Goal: Book appointment/travel/reservation

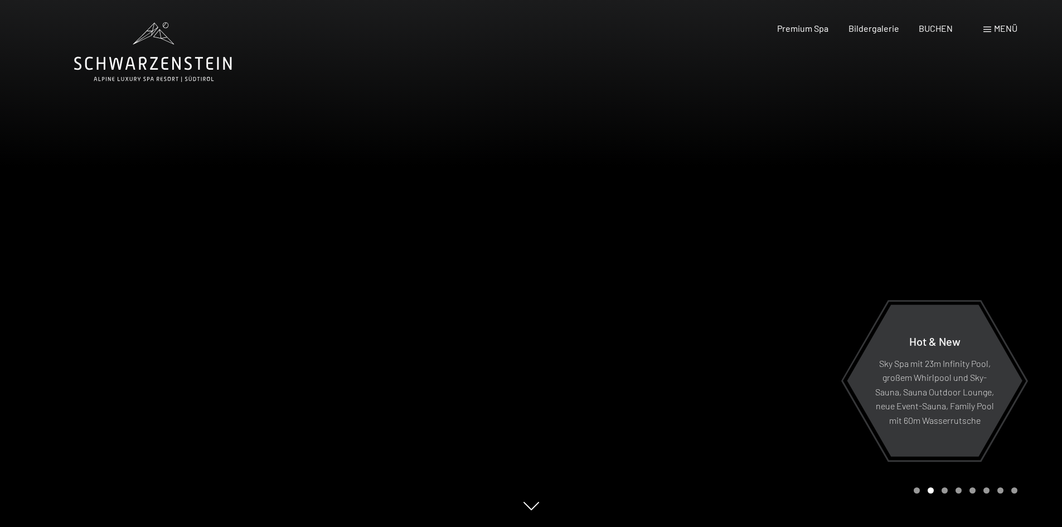
click at [998, 34] on div "Menü" at bounding box center [1001, 28] width 34 height 12
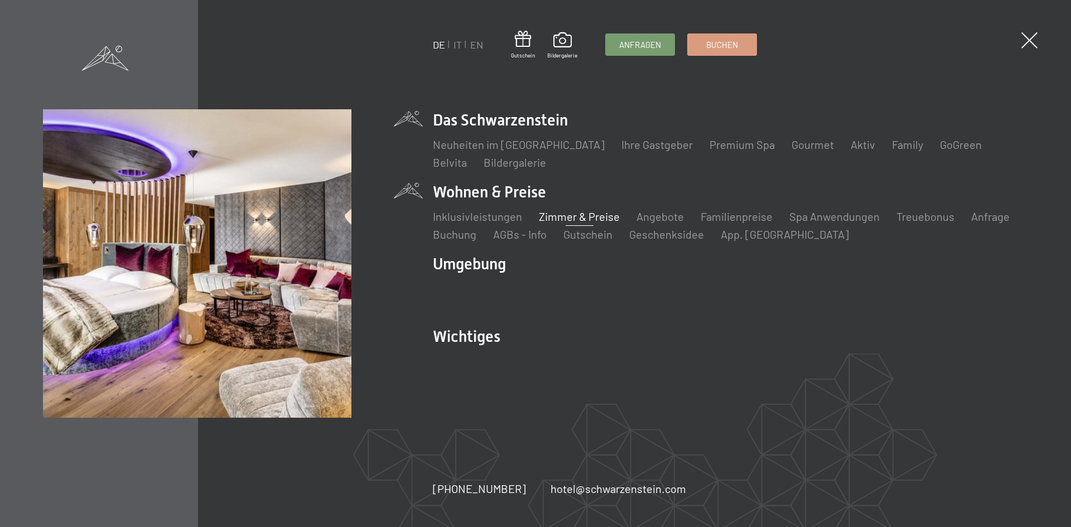
click at [550, 214] on link "Zimmer & Preise" at bounding box center [579, 216] width 81 height 13
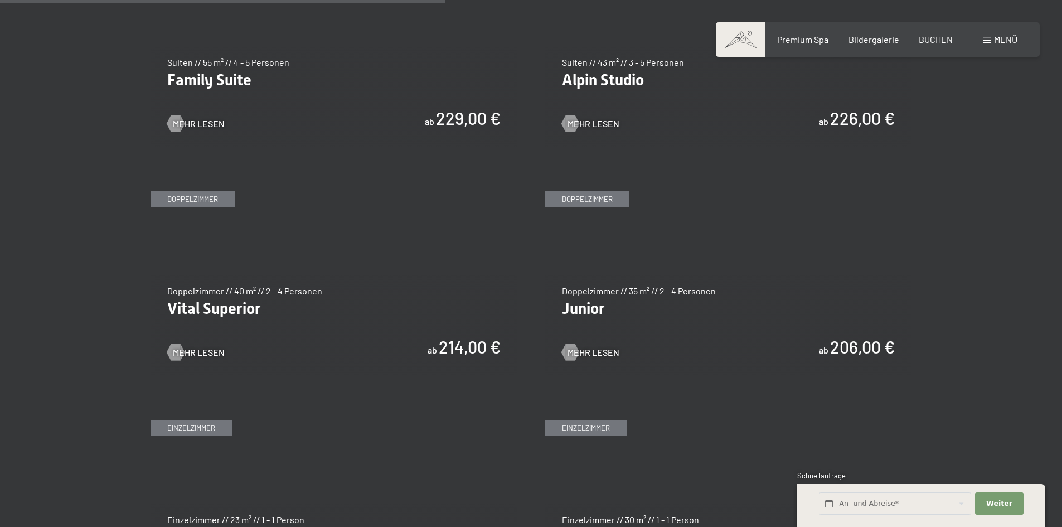
scroll to position [1505, 0]
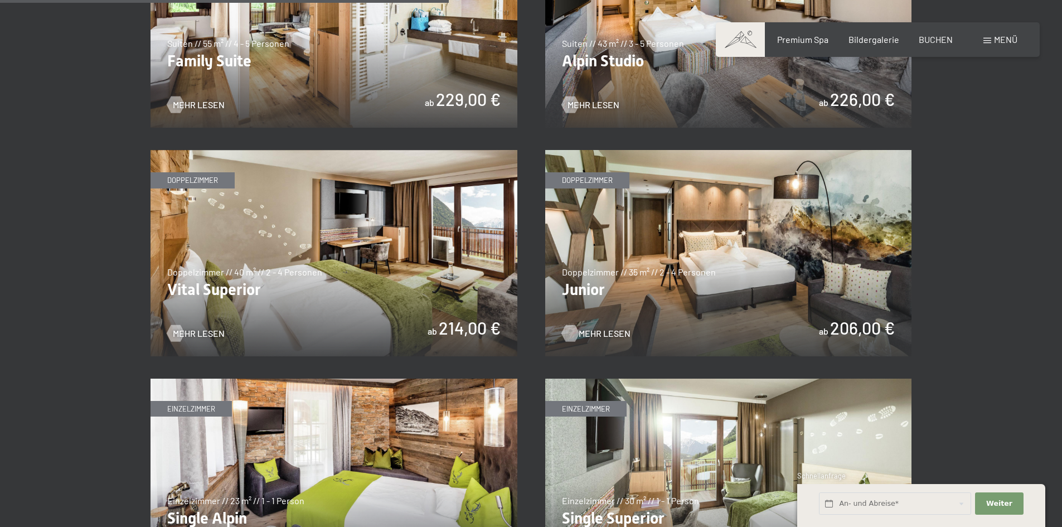
click at [584, 330] on span "Mehr Lesen" at bounding box center [605, 333] width 52 height 12
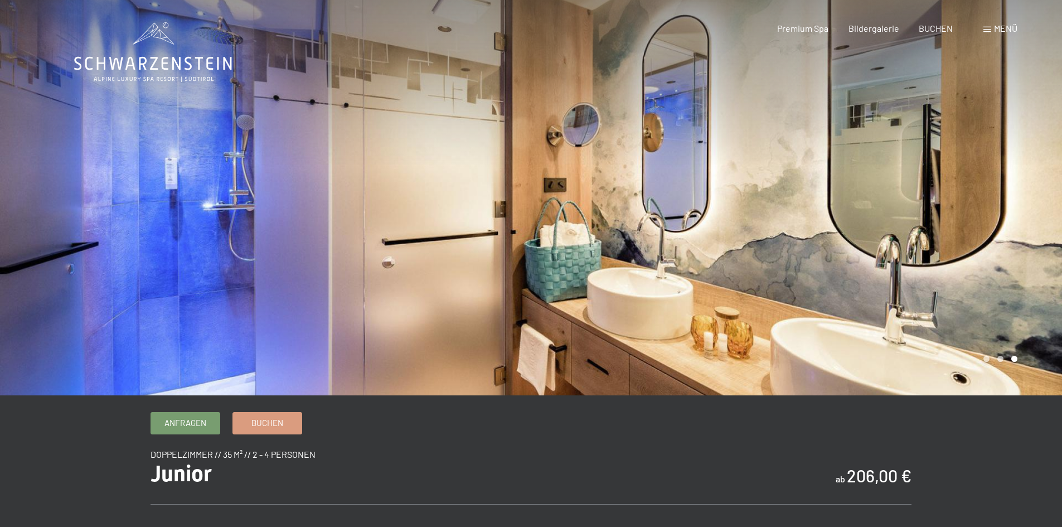
click at [1025, 198] on div at bounding box center [796, 197] width 531 height 395
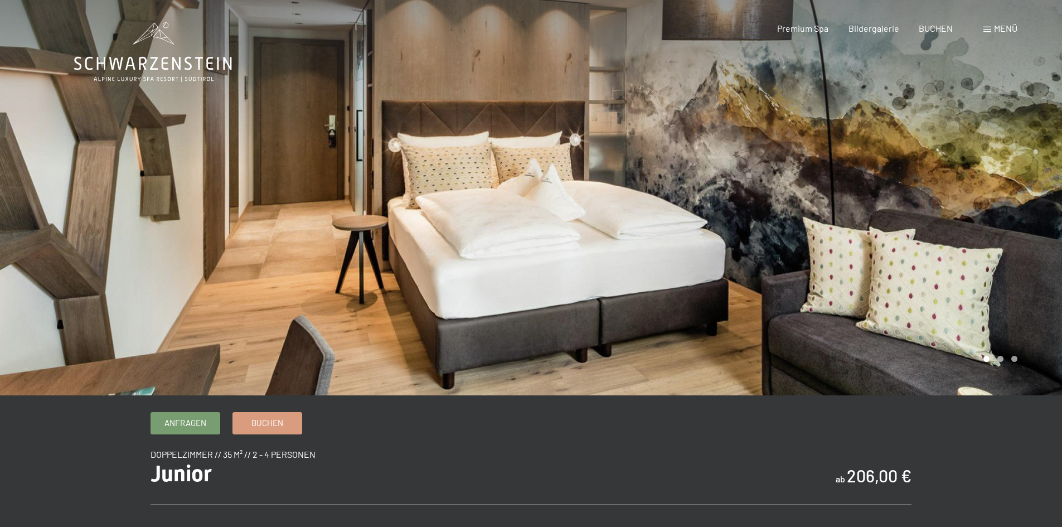
click at [1025, 198] on div at bounding box center [796, 197] width 531 height 395
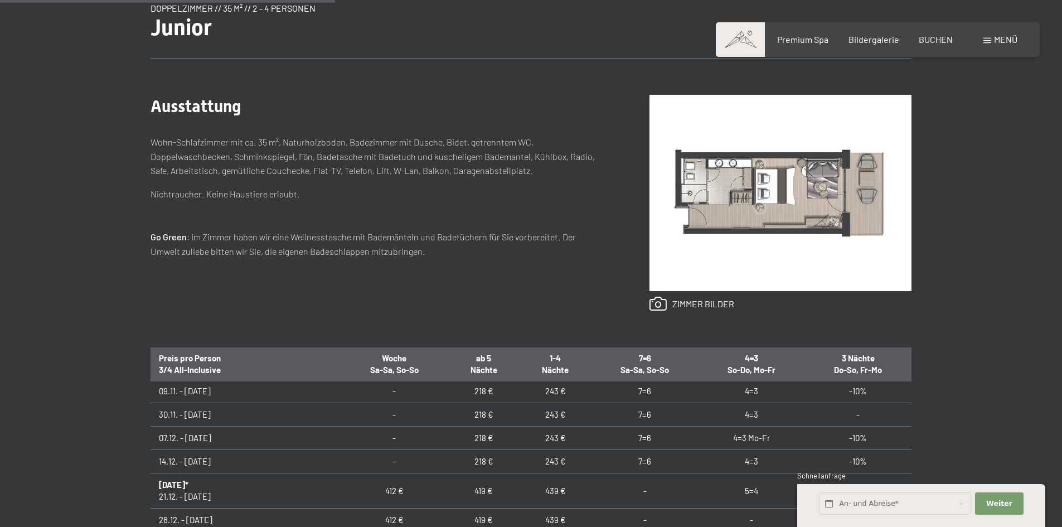
scroll to position [223, 0]
